Goal: Book appointment/travel/reservation

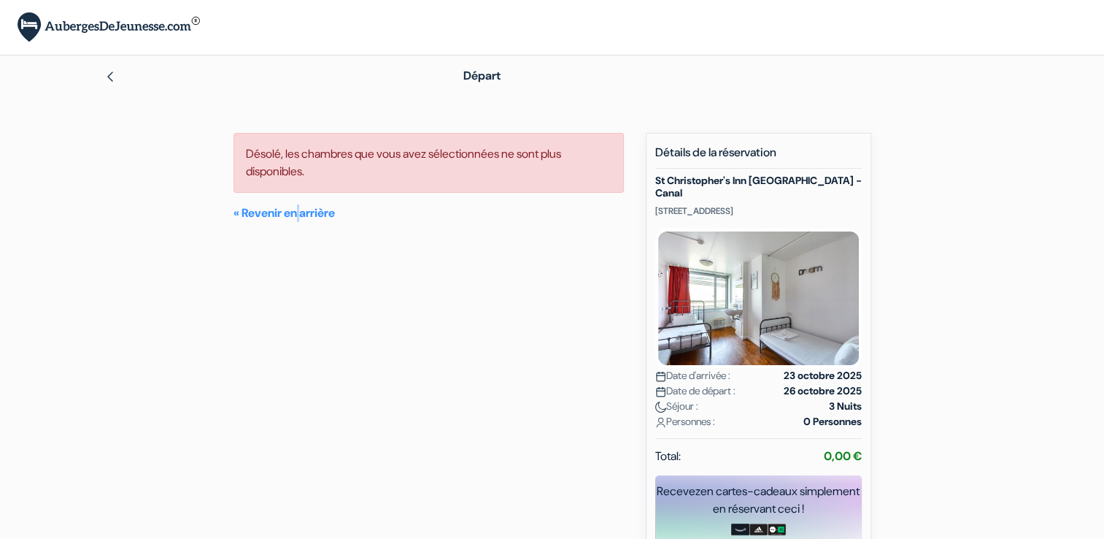
drag, startPoint x: 0, startPoint y: 0, endPoint x: 303, endPoint y: 378, distance: 484.5
click at [303, 378] on div "Désolé, les chambres que vous avez sélectionnées ne sont plus disponibles. « Re…" at bounding box center [429, 366] width 391 height 467
click at [289, 212] on link "« Revenir en arrière" at bounding box center [284, 212] width 101 height 15
click at [251, 210] on link "« Revenir en arrière" at bounding box center [284, 212] width 101 height 15
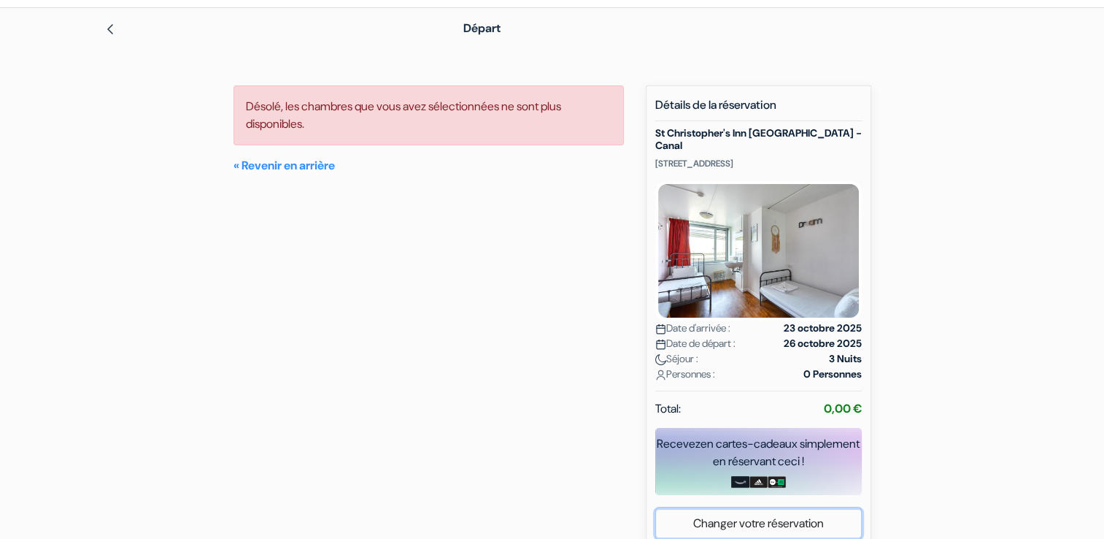
click at [744, 509] on link "Changer votre réservation" at bounding box center [758, 523] width 205 height 28
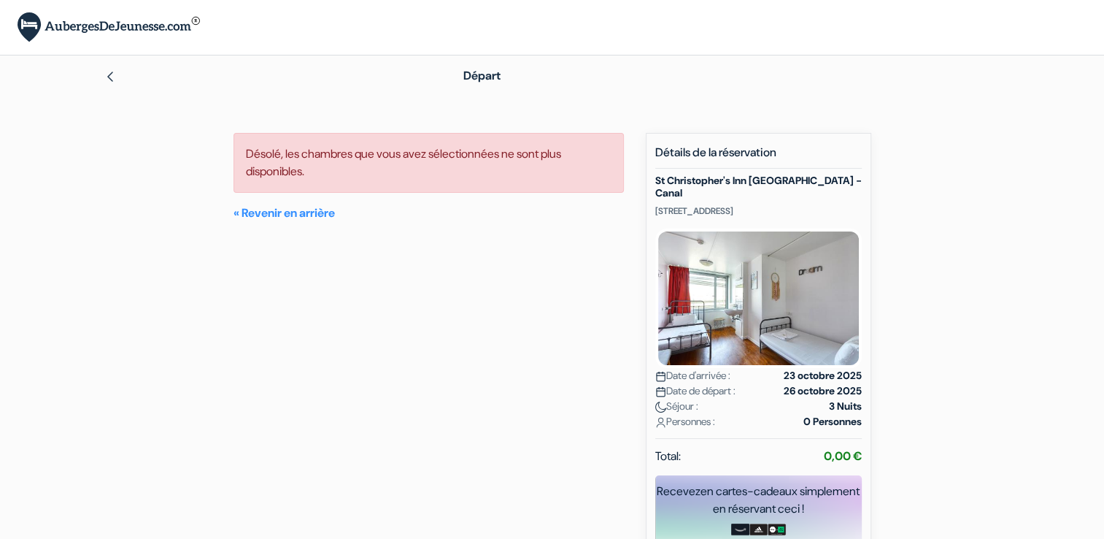
drag, startPoint x: 0, startPoint y: 0, endPoint x: 112, endPoint y: 77, distance: 136.5
click at [112, 77] on img at bounding box center [110, 77] width 12 height 12
click at [107, 75] on img at bounding box center [110, 77] width 12 height 12
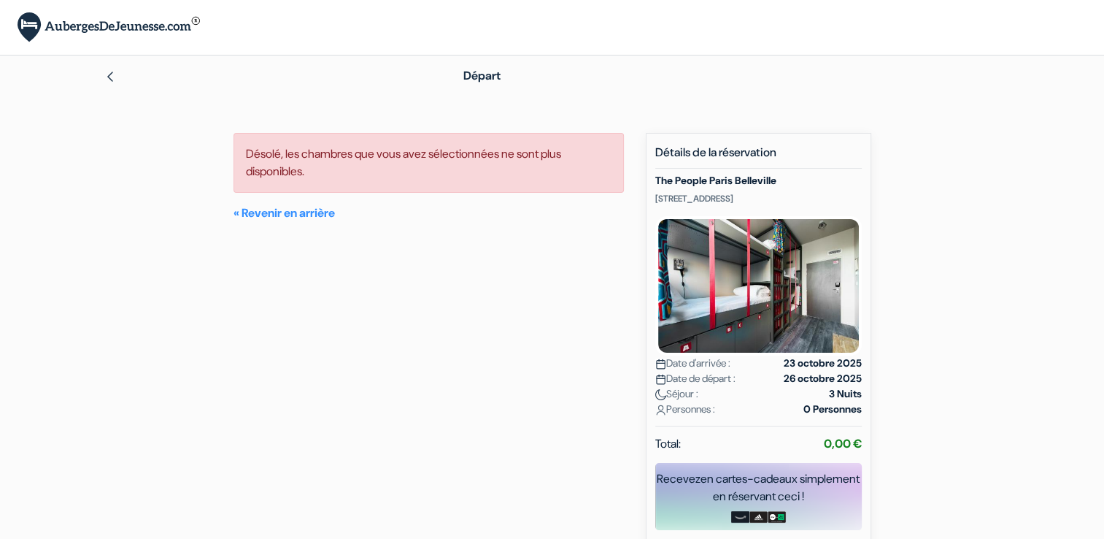
click at [108, 77] on img at bounding box center [110, 77] width 12 height 12
drag, startPoint x: 394, startPoint y: 369, endPoint x: 395, endPoint y: 352, distance: 17.5
click at [394, 366] on div "Désolé, les chambres que vous avez sélectionnées ne sont plus disponibles. « Re…" at bounding box center [429, 360] width 391 height 455
click at [551, 106] on div "Départ add_box The People Paris Belleville 59 Boulevard De Belleville, Paris, F…" at bounding box center [553, 303] width 964 height 496
